Goal: Task Accomplishment & Management: Manage account settings

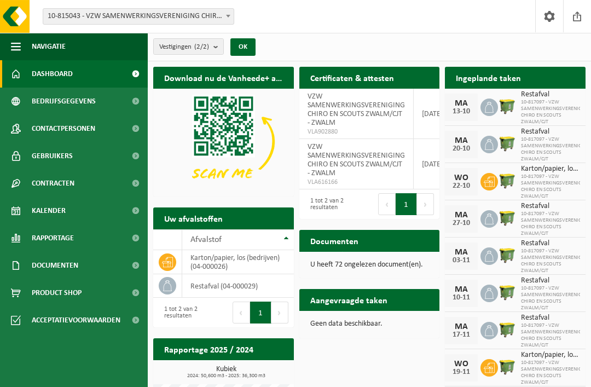
click at [541, 113] on span "10-817097 - VZW SAMENWERKINGSVERENIGING CHIRO EN SCOUTS ZWALM/CJT" at bounding box center [550, 112] width 59 height 26
click at [538, 108] on span "10-817097 - VZW SAMENWERKINGSVERENIGING CHIRO EN SCOUTS ZWALM/CJT" at bounding box center [550, 112] width 59 height 26
click at [536, 111] on span "10-817097 - VZW SAMENWERKINGSVERENIGING CHIRO EN SCOUTS ZWALM/CJT" at bounding box center [550, 112] width 59 height 26
click at [461, 108] on div "13-10" at bounding box center [461, 112] width 22 height 8
click at [465, 111] on div "13-10" at bounding box center [461, 112] width 22 height 8
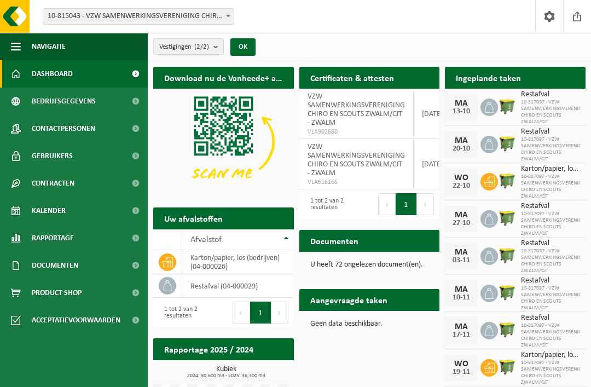
click at [465, 109] on div "13-10" at bounding box center [461, 112] width 22 height 8
click at [506, 77] on h2 "Ingeplande taken" at bounding box center [488, 77] width 87 height 21
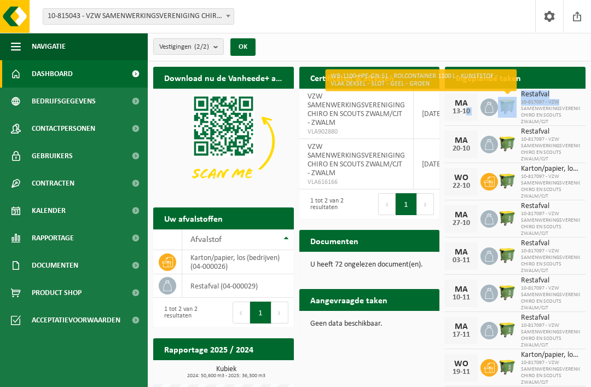
click at [511, 108] on img at bounding box center [507, 106] width 19 height 19
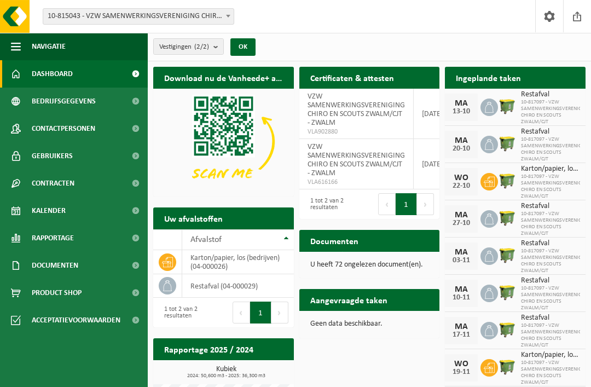
click at [463, 110] on div "13-10" at bounding box center [461, 112] width 22 height 8
click at [514, 86] on h2 "Ingeplande taken" at bounding box center [488, 77] width 87 height 21
click at [53, 212] on span "Kalender" at bounding box center [49, 210] width 34 height 27
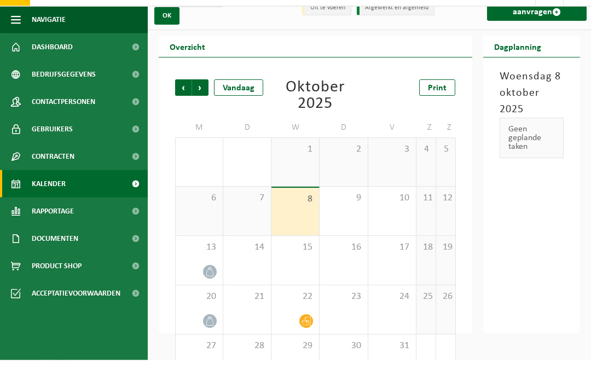
scroll to position [20, 0]
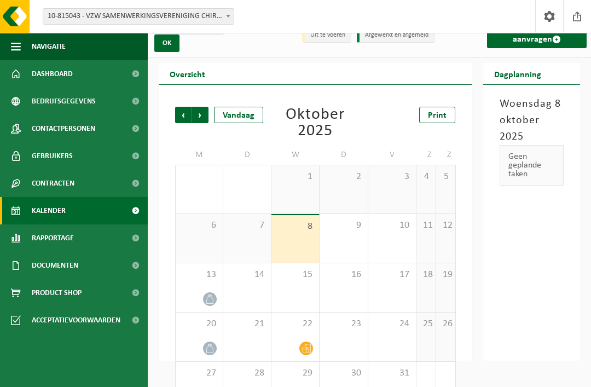
click at [216, 295] on div at bounding box center [210, 299] width 15 height 15
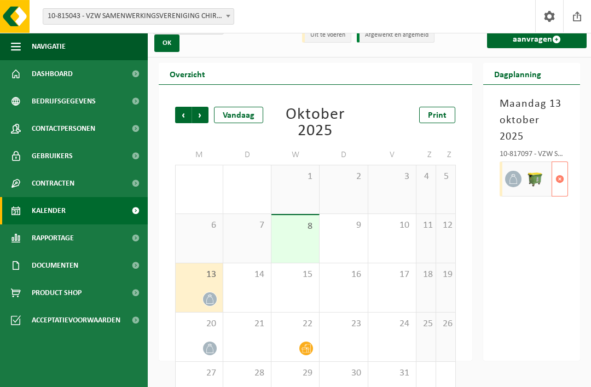
click at [559, 186] on span "button" at bounding box center [560, 179] width 9 height 22
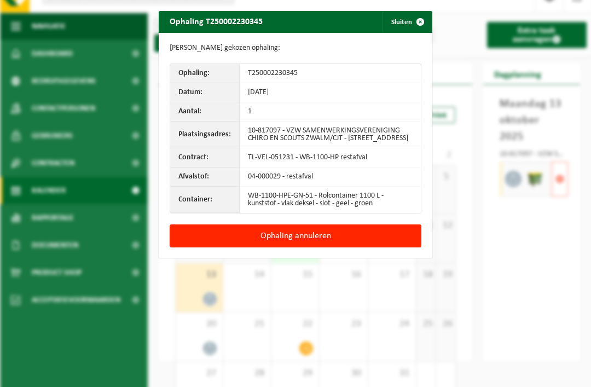
click at [308, 247] on button "Ophaling annuleren" at bounding box center [296, 235] width 252 height 23
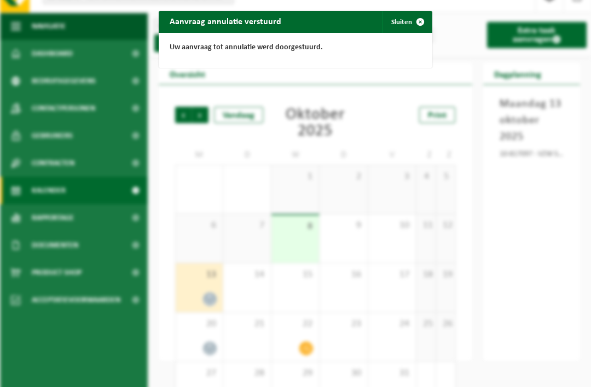
click at [416, 27] on span "button" at bounding box center [420, 22] width 22 height 22
